Goal: Information Seeking & Learning: Learn about a topic

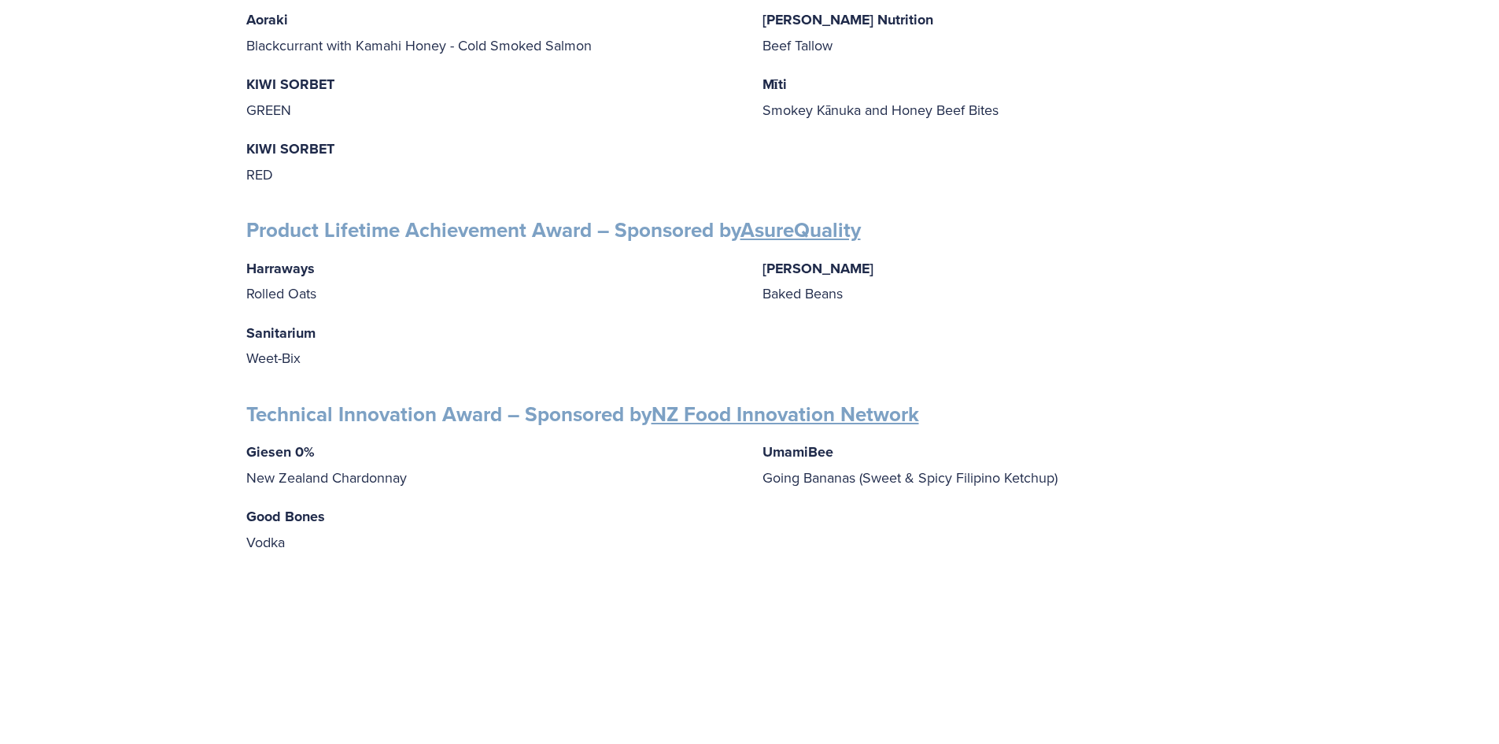
scroll to position [2440, 0]
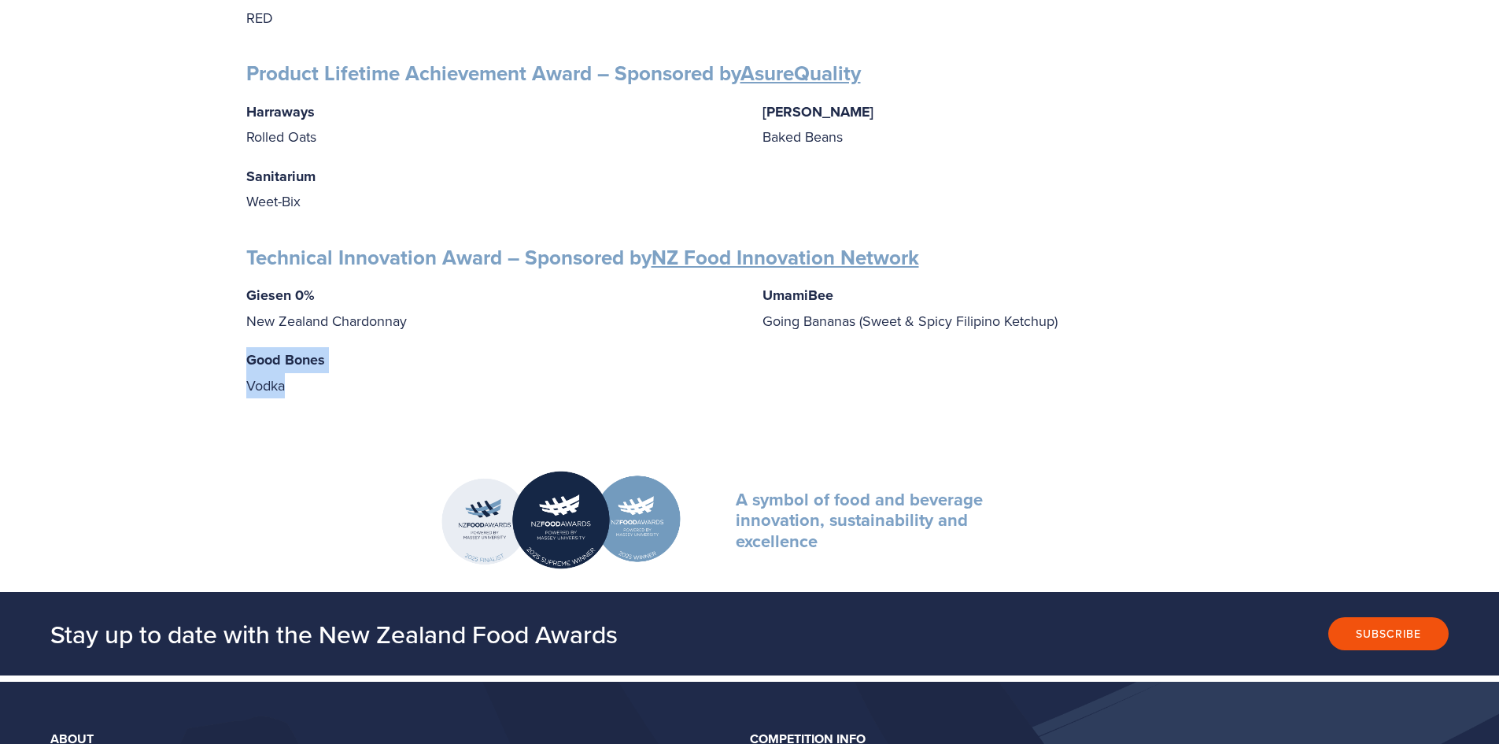
drag, startPoint x: 246, startPoint y: 350, endPoint x: 310, endPoint y: 370, distance: 67.5
click at [310, 370] on p "Good Bones Vodka" at bounding box center [491, 372] width 491 height 50
click at [411, 363] on p "Good Bones Vodka" at bounding box center [491, 372] width 491 height 50
drag, startPoint x: 762, startPoint y: 283, endPoint x: 843, endPoint y: 287, distance: 81.2
click at [843, 287] on p "UmamiBee Going Bananas (Sweet & Spicy Filipino Ketchup)" at bounding box center [1008, 308] width 491 height 50
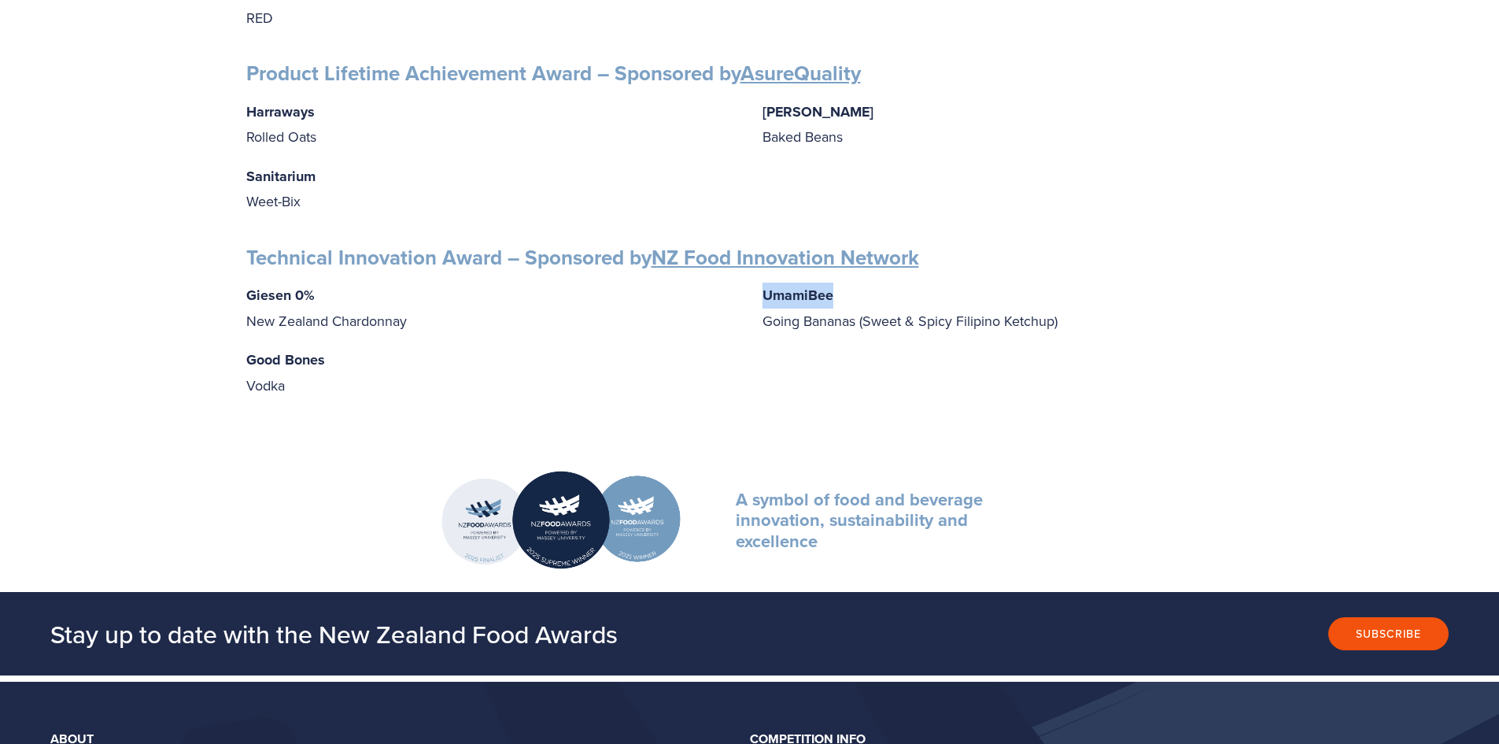
scroll to position [2125, 0]
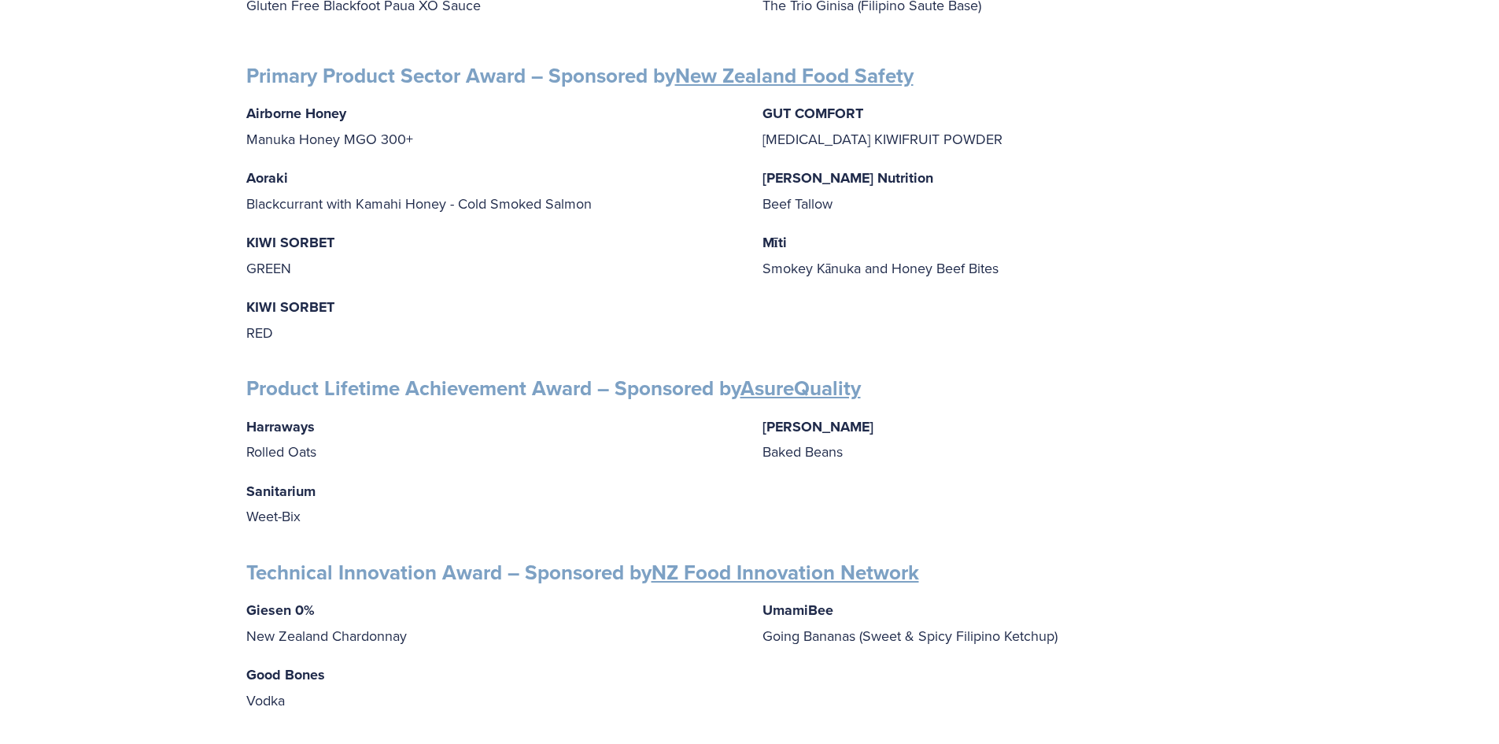
click at [1088, 301] on div "Airborne Honey Manuka Honey MGO 300+ Aoraki Blackcurrant with Kamahi Honey - Co…" at bounding box center [749, 223] width 1007 height 244
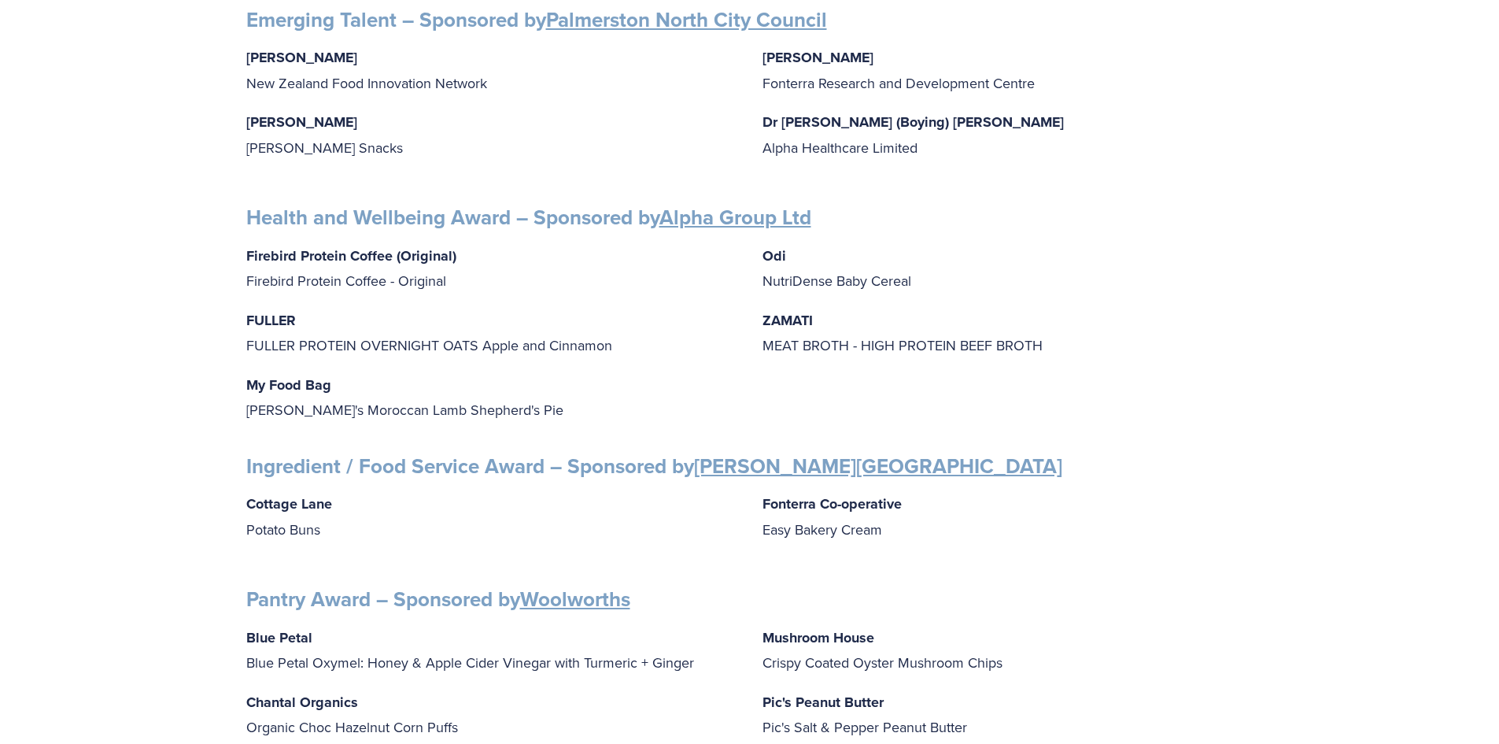
scroll to position [1338, 0]
drag, startPoint x: 243, startPoint y: 240, endPoint x: 390, endPoint y: 242, distance: 147.2
click at [390, 242] on div "Finalists PRODUCT AWARDS Artisan Award – Sponsored by Cuisine Blue Petal Blue P…" at bounding box center [750, 211] width 1034 height 2576
click at [578, 224] on div "Finalists PRODUCT AWARDS Artisan Award – Sponsored by Cuisine Blue Petal Blue P…" at bounding box center [749, 211] width 1007 height 2576
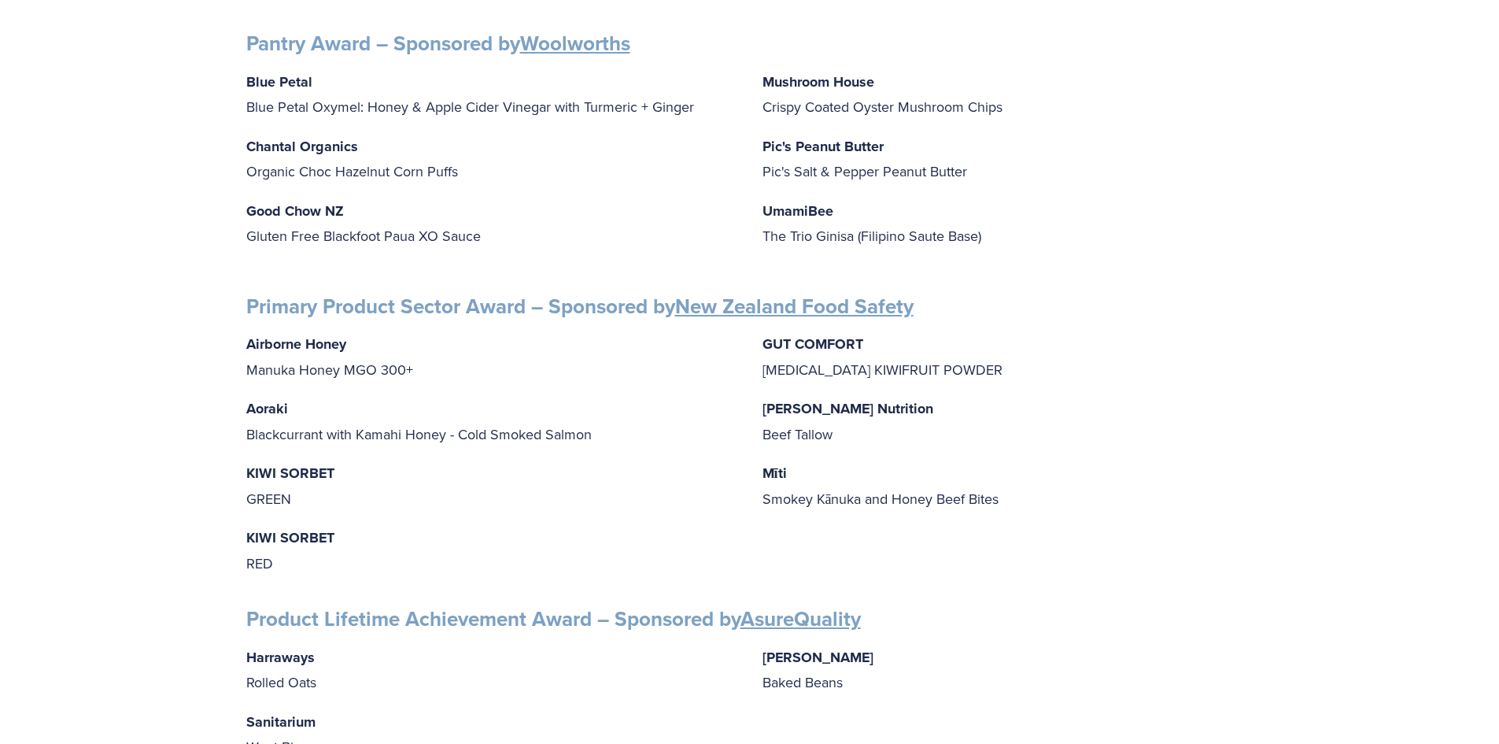
scroll to position [2204, 0]
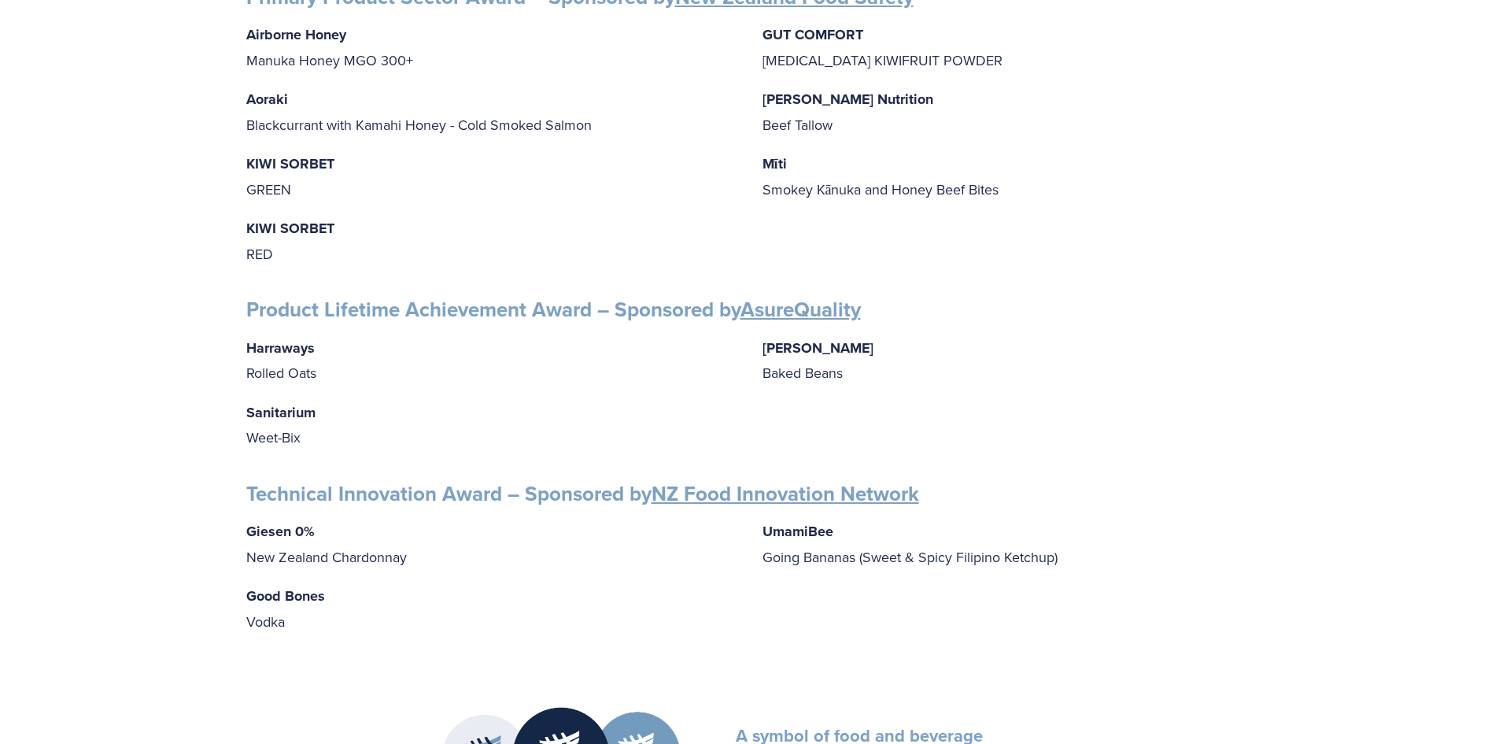
click at [477, 547] on p "[PERSON_NAME] 0% New Zealand Chardonnay" at bounding box center [491, 544] width 491 height 50
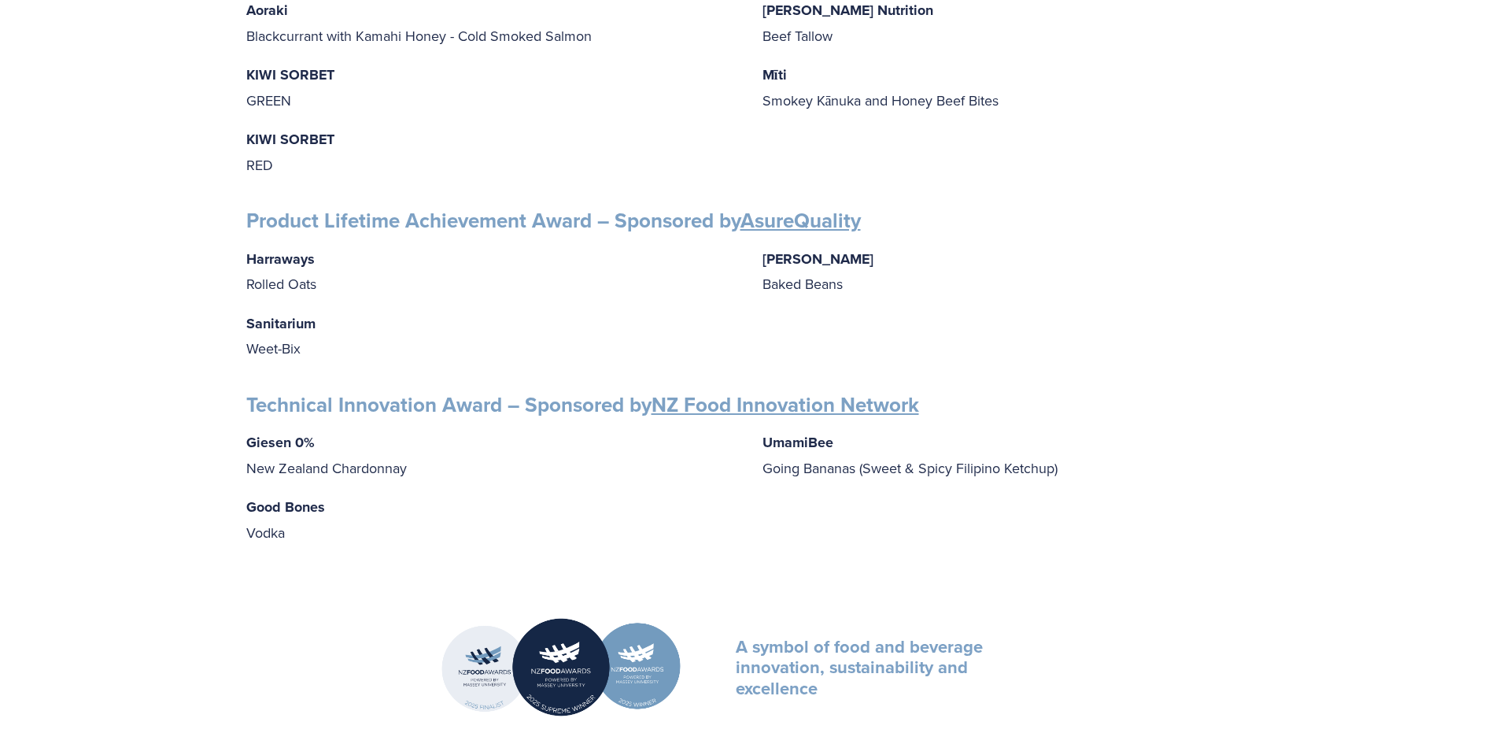
scroll to position [2440, 0]
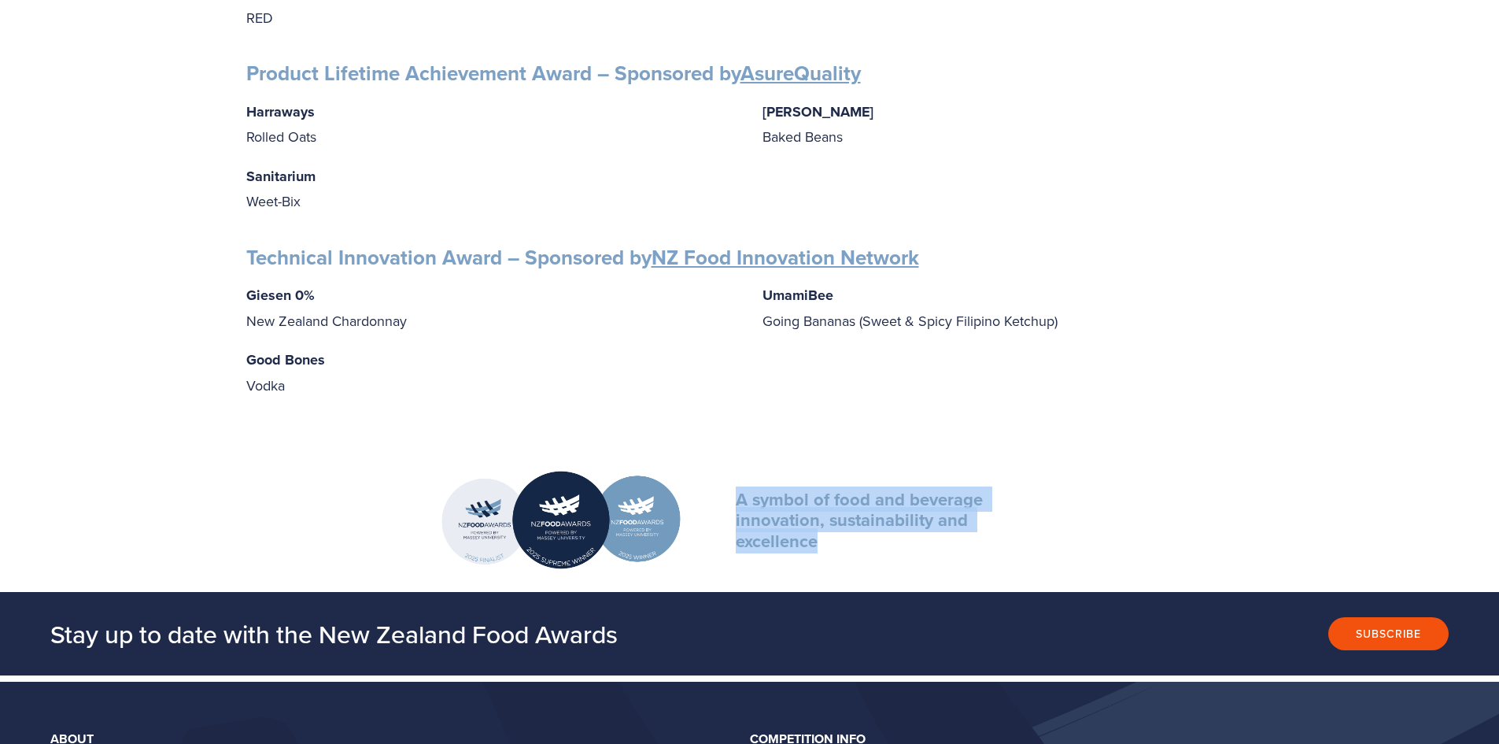
drag, startPoint x: 738, startPoint y: 485, endPoint x: 914, endPoint y: 527, distance: 180.4
click at [914, 527] on div "A symbol of food and beverage innovation, sustainability and excellence" at bounding box center [882, 520] width 292 height 62
click at [889, 518] on strong "A symbol of food and beverage innovation, sustainability and excellence" at bounding box center [862, 519] width 252 height 67
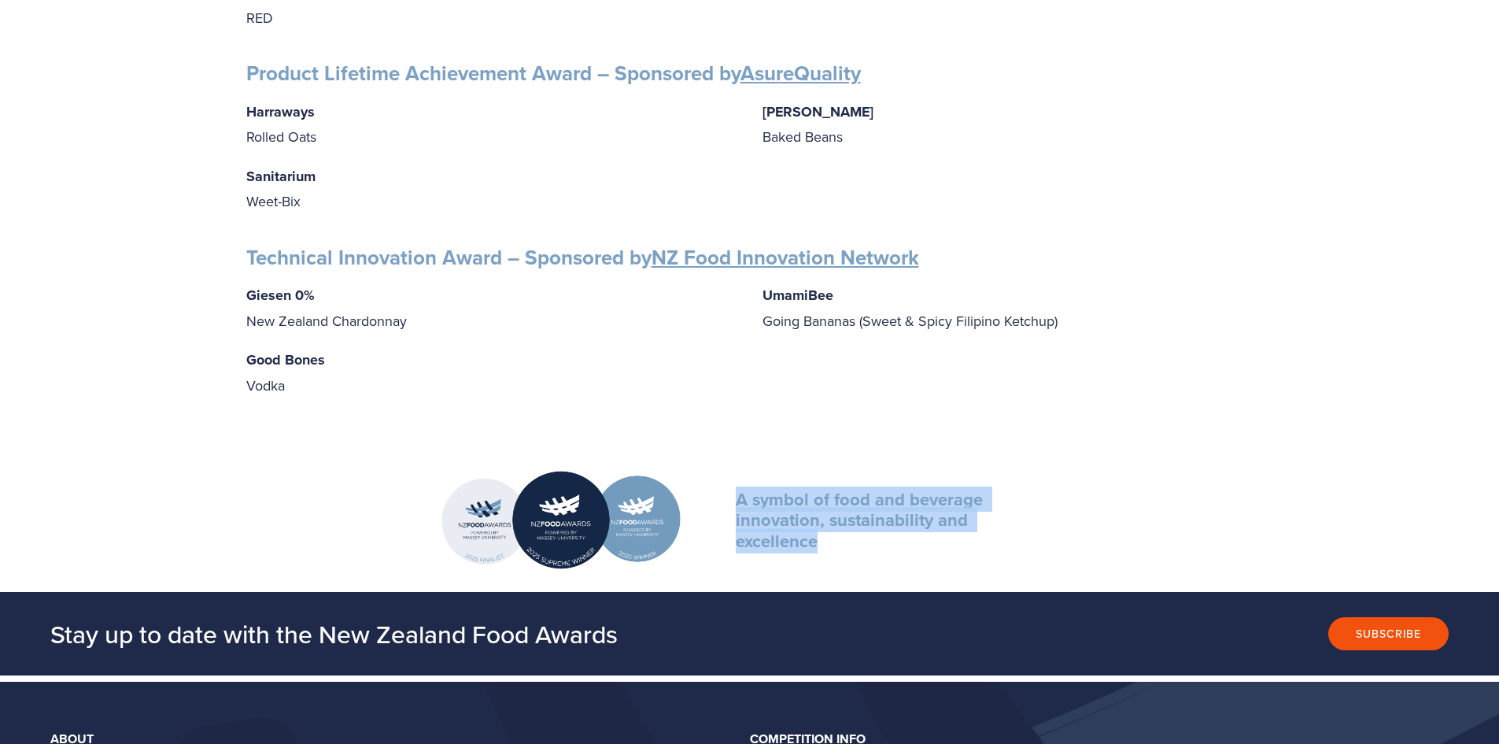
drag, startPoint x: 737, startPoint y: 482, endPoint x: 853, endPoint y: 530, distance: 125.6
click at [853, 530] on div "A symbol of food and beverage innovation, sustainability and excellence" at bounding box center [882, 520] width 292 height 62
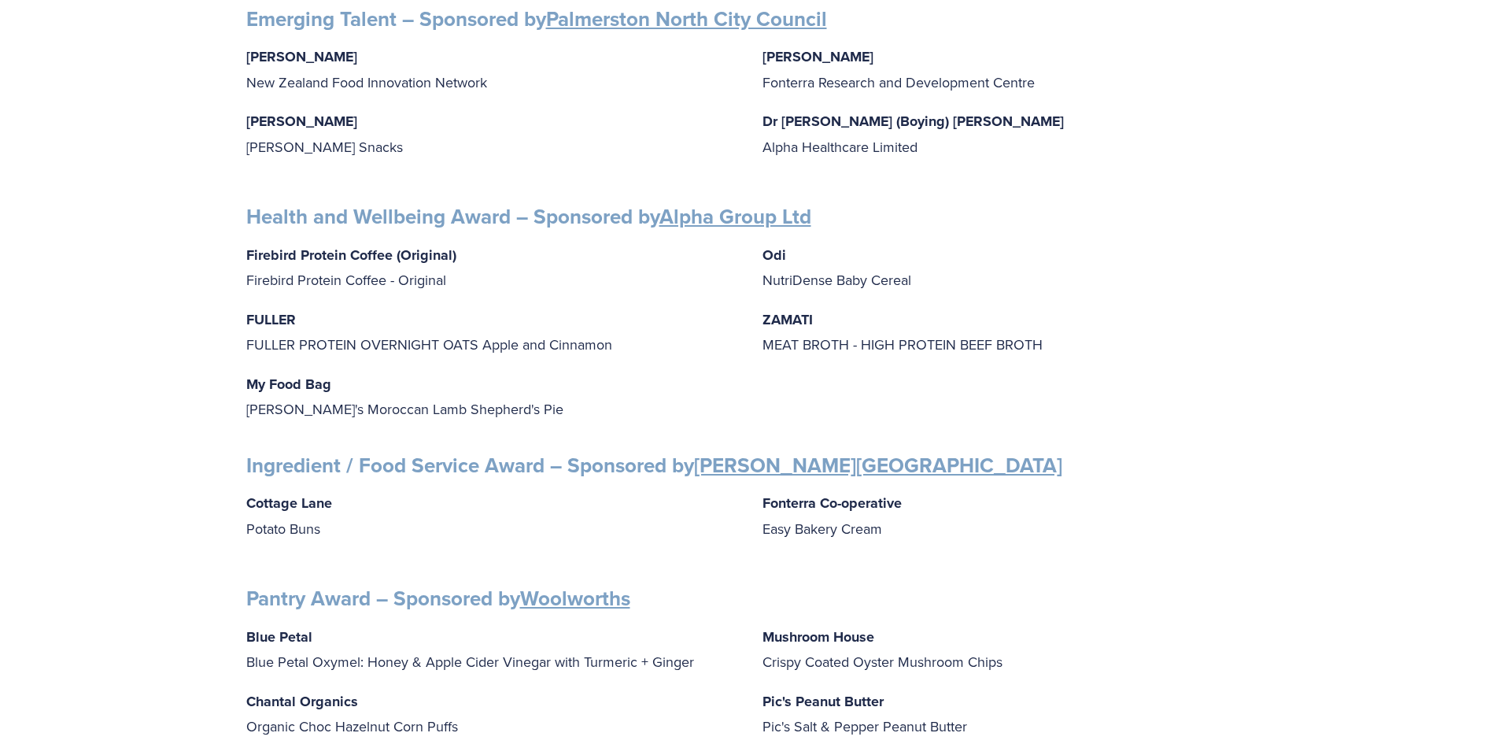
scroll to position [1338, 0]
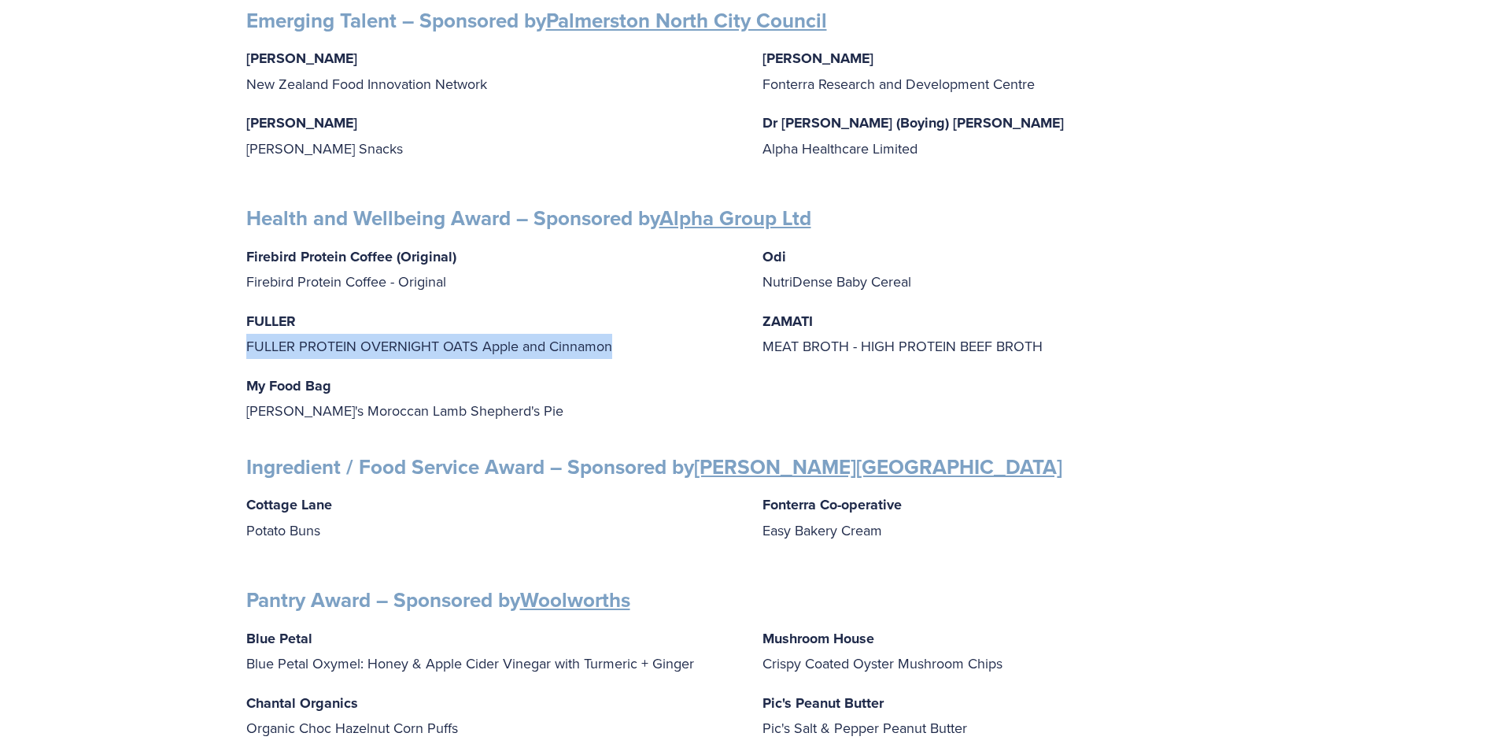
drag, startPoint x: 246, startPoint y: 335, endPoint x: 612, endPoint y: 340, distance: 366.8
click at [612, 340] on p "[PERSON_NAME] [PERSON_NAME] PROTEIN OVERNIGHT OATS Apple and Cinnamon" at bounding box center [491, 334] width 491 height 50
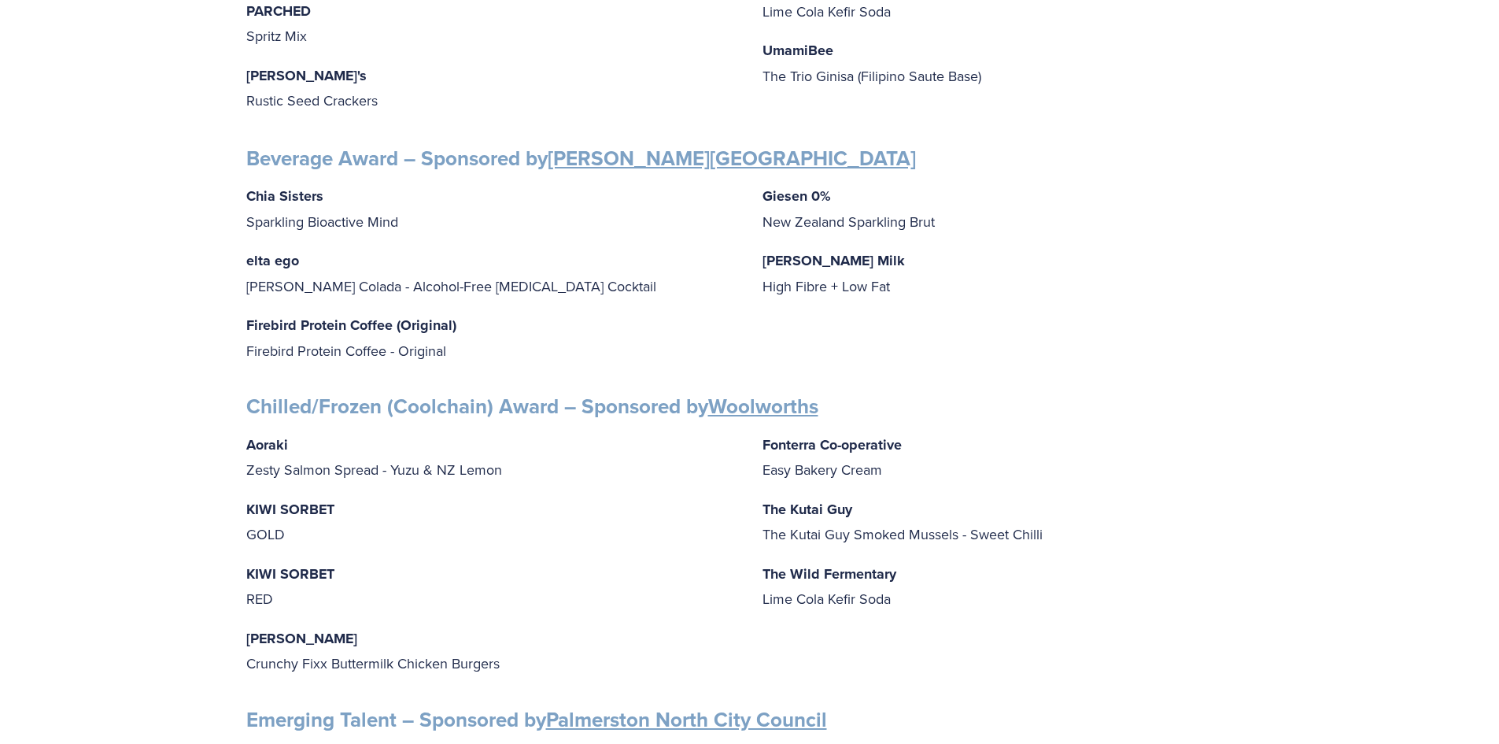
scroll to position [394, 0]
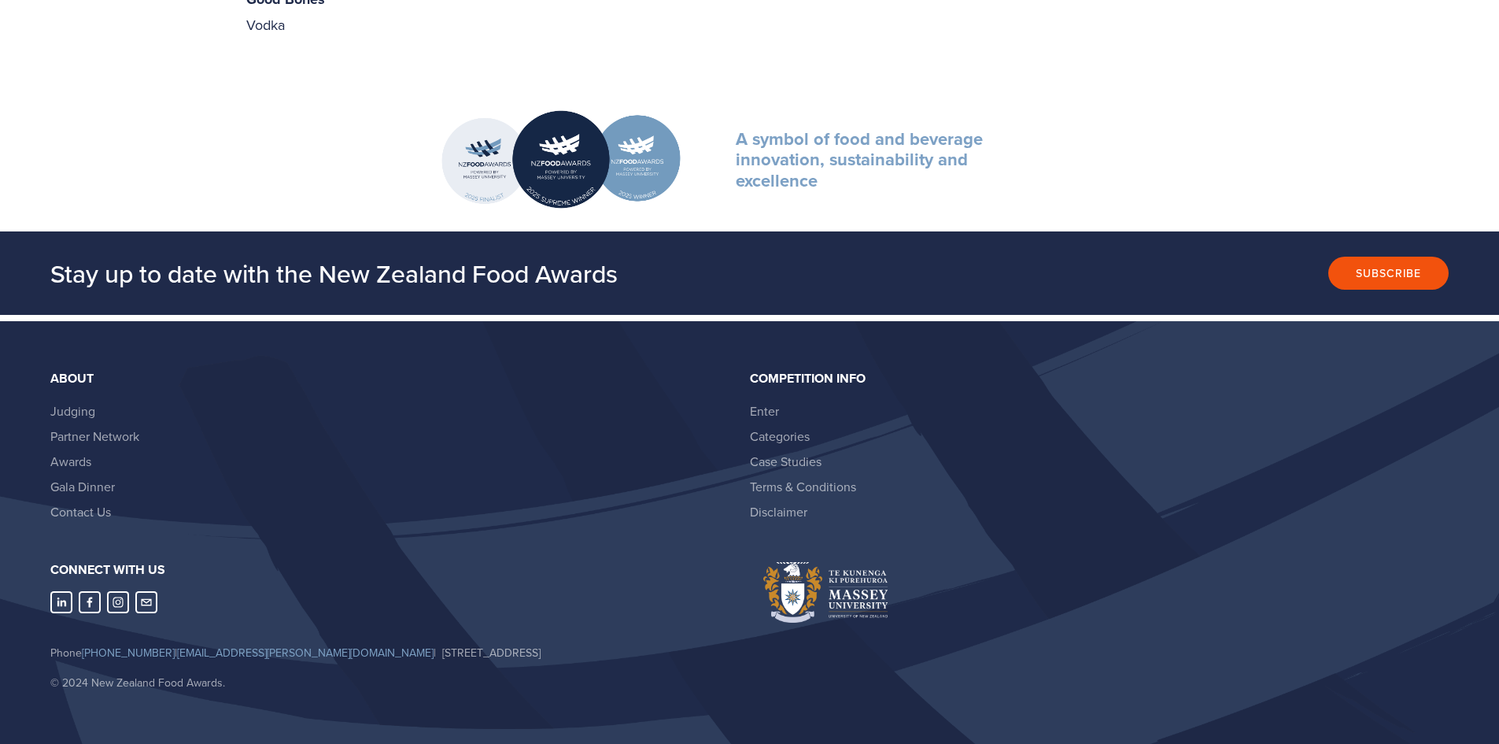
drag, startPoint x: 298, startPoint y: 429, endPoint x: 288, endPoint y: 734, distance: 305.6
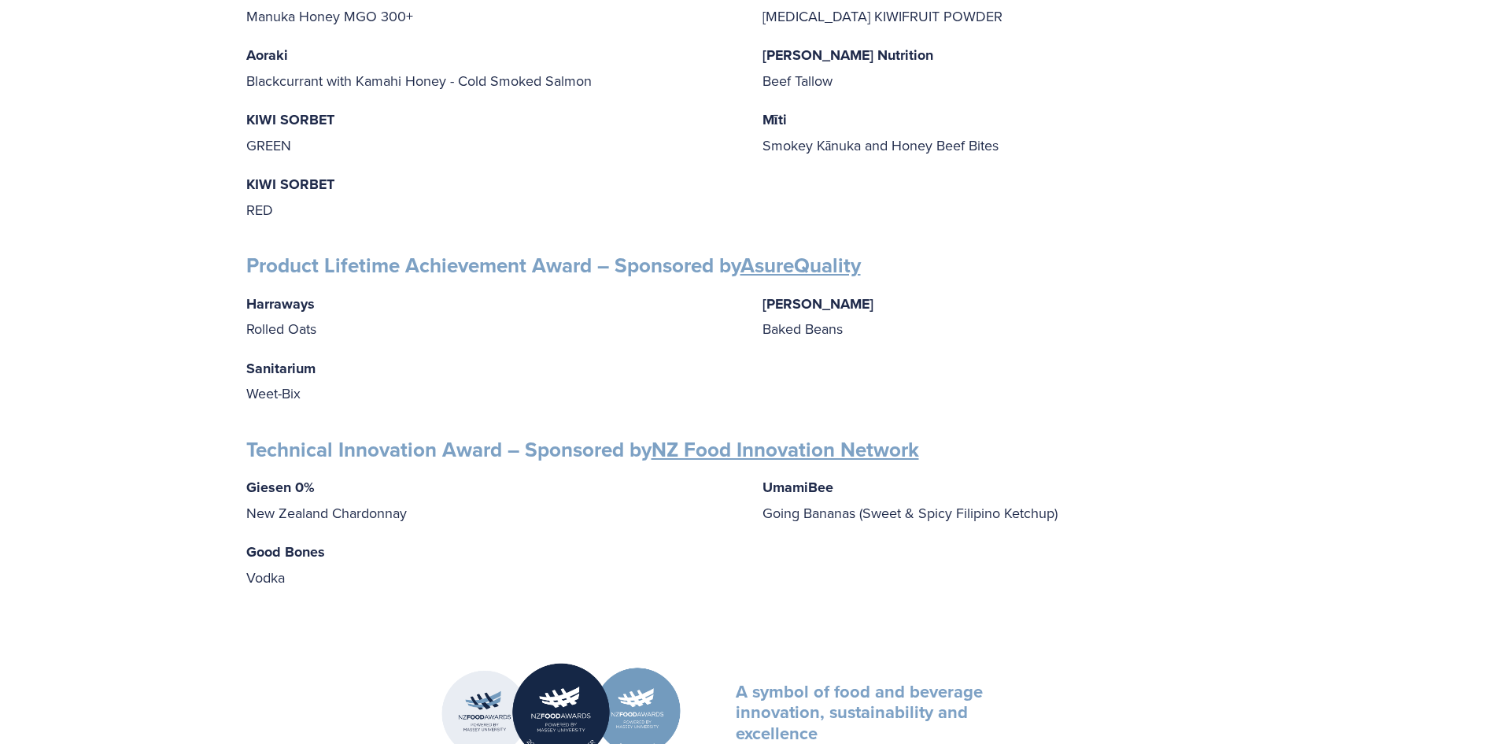
scroll to position [2249, 0]
drag, startPoint x: 242, startPoint y: 477, endPoint x: 418, endPoint y: 507, distance: 178.8
click at [629, 337] on div "Harraways Rolled Oats Sanitarium Weet-[PERSON_NAME] Baked Beans" at bounding box center [749, 347] width 1007 height 115
